Goal: Information Seeking & Learning: Learn about a topic

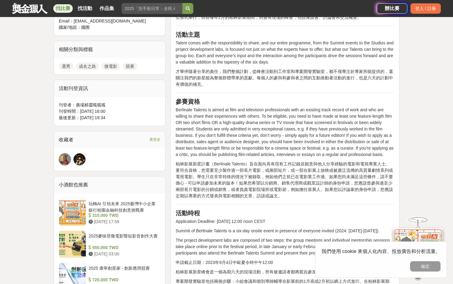
scroll to position [302, 0]
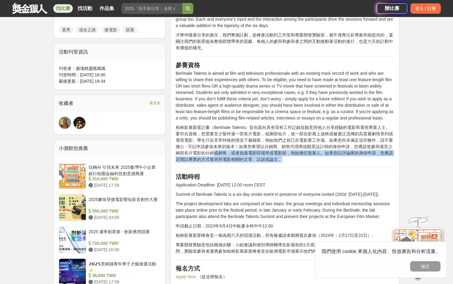
drag, startPoint x: 292, startPoint y: 163, endPoint x: 214, endPoint y: 155, distance: 78.6
click at [214, 155] on p "柏林影展新星計畫（Berlinale Talents）旨在面向具有現有工作記錄並願意與他人分享經驗的電影和電視專業人士。要符合資格，您需要至少製作過一部長片電…" at bounding box center [285, 143] width 219 height 38
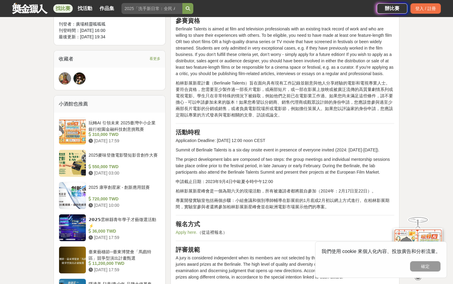
scroll to position [351, 0]
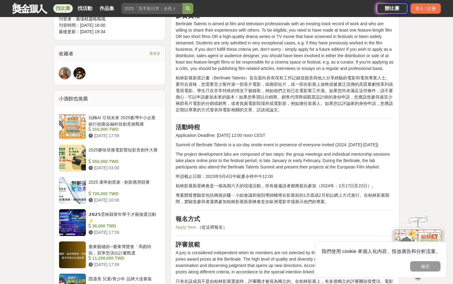
click at [191, 197] on p "專案開發實驗室包括兩個步驟：小組會議和個別導師輔導在影展前的1月底或2月初以網上方式進行。在柏林影展期間，實驗室參與者還將參加柏林影展新星峰會並在歐洲電影市場…" at bounding box center [285, 198] width 219 height 13
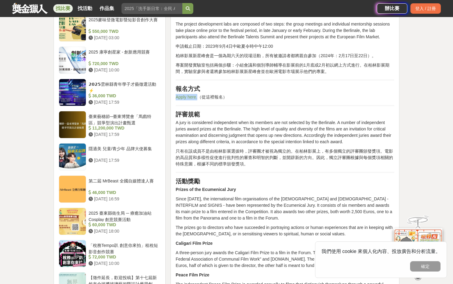
scroll to position [482, 0]
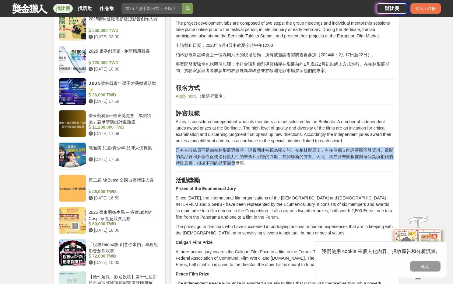
drag, startPoint x: 177, startPoint y: 150, endPoint x: 237, endPoint y: 163, distance: 60.9
click at [237, 163] on p "只有在該成員不是由柏林影展選拔時，評審團才被視為獨立的。在柏林影展上，有多個獨立的評審團頒發獎項。電影的高品質和多樣性促使進行批判性的審查和明智的判斷，並開辟…" at bounding box center [285, 156] width 219 height 19
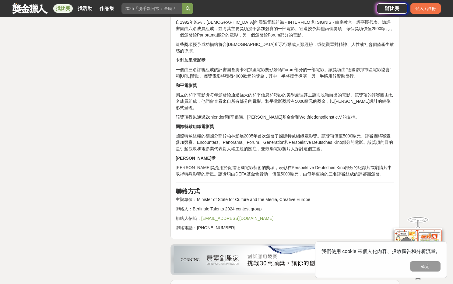
scroll to position [897, 0]
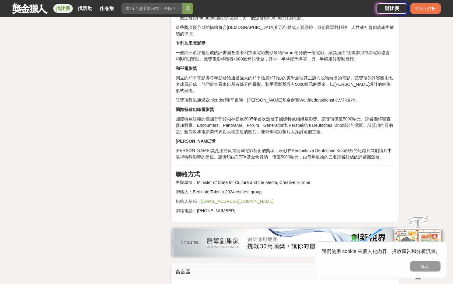
click at [228, 199] on link "talents@berlinale.de" at bounding box center [237, 201] width 72 height 5
click at [230, 199] on link "talents@berlinale.de" at bounding box center [237, 201] width 72 height 5
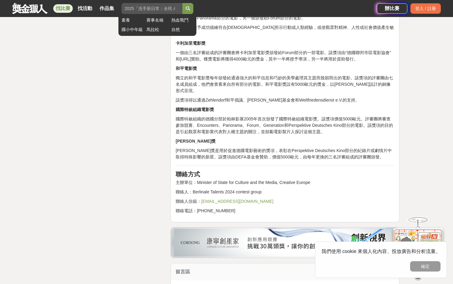
drag, startPoint x: 236, startPoint y: 188, endPoint x: 178, endPoint y: 3, distance: 194.4
